Goal: Transaction & Acquisition: Register for event/course

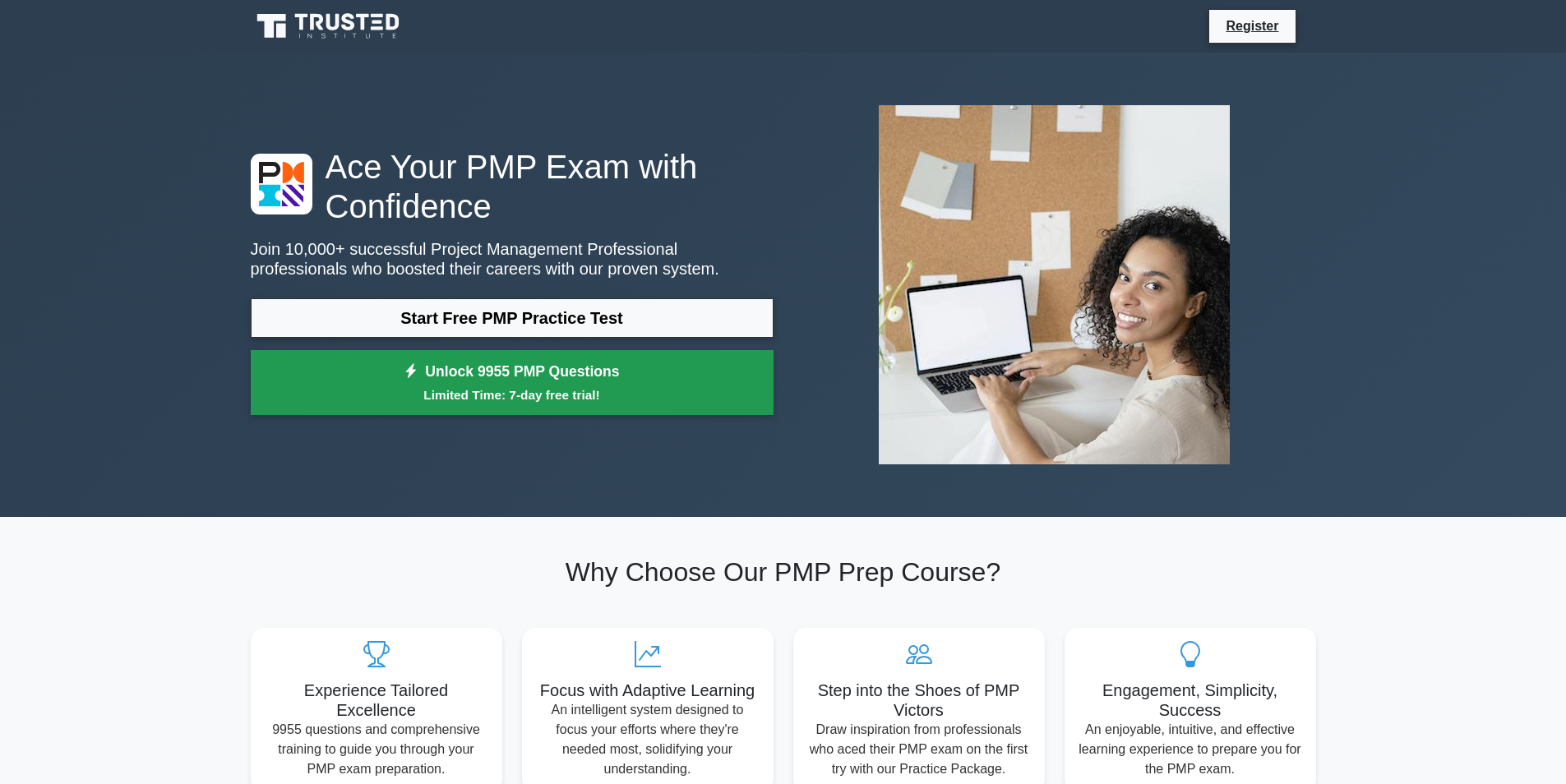
click at [548, 360] on link "Unlock 9955 PMP Questions Limited Time: 7-day free trial!" at bounding box center [512, 382] width 523 height 65
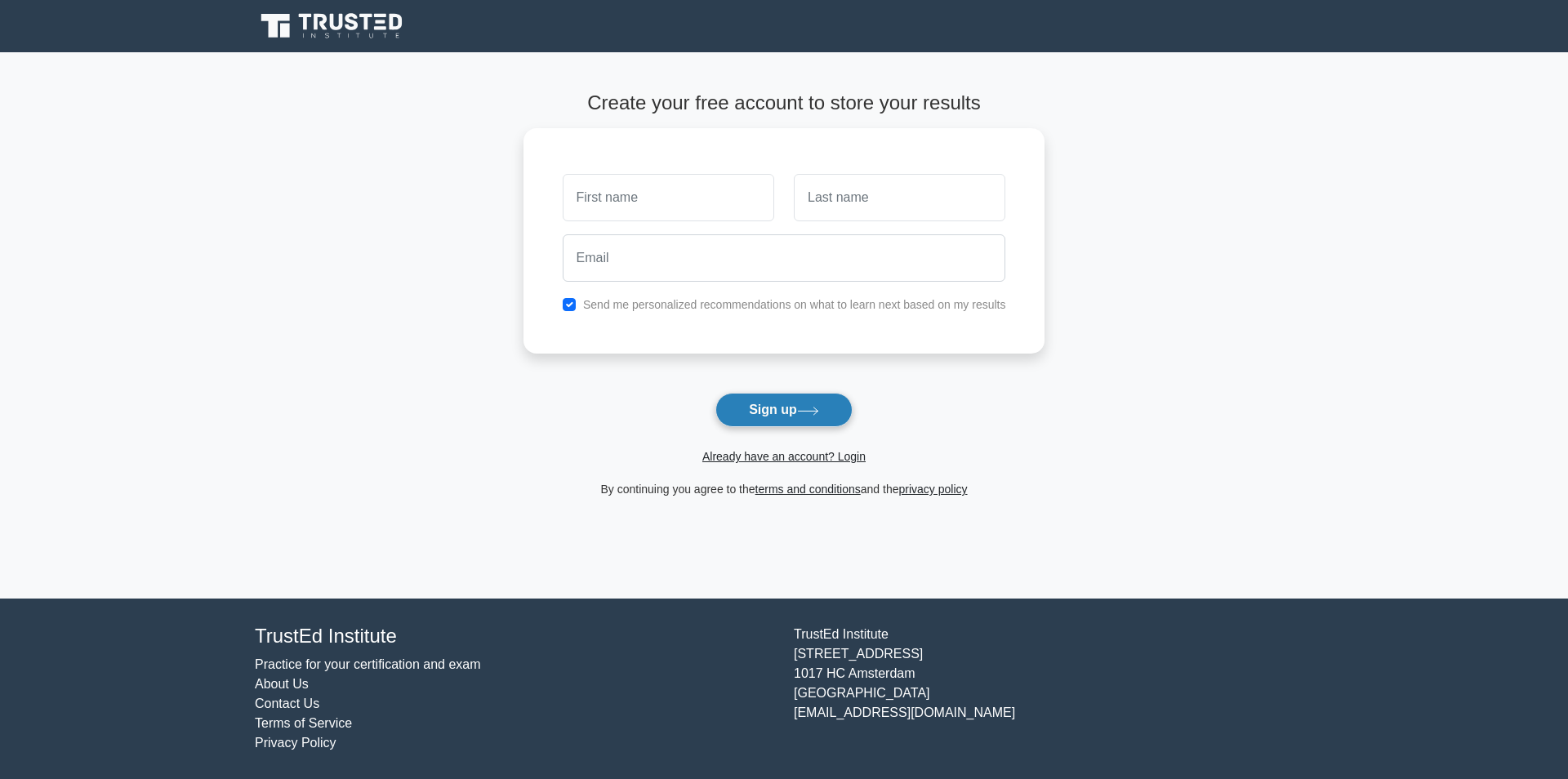
click at [802, 420] on button "Sign up" at bounding box center [784, 409] width 137 height 34
click at [849, 417] on button "Sign up" at bounding box center [784, 409] width 137 height 34
click at [823, 417] on button "Sign up" at bounding box center [784, 409] width 137 height 34
